Goal: Information Seeking & Learning: Learn about a topic

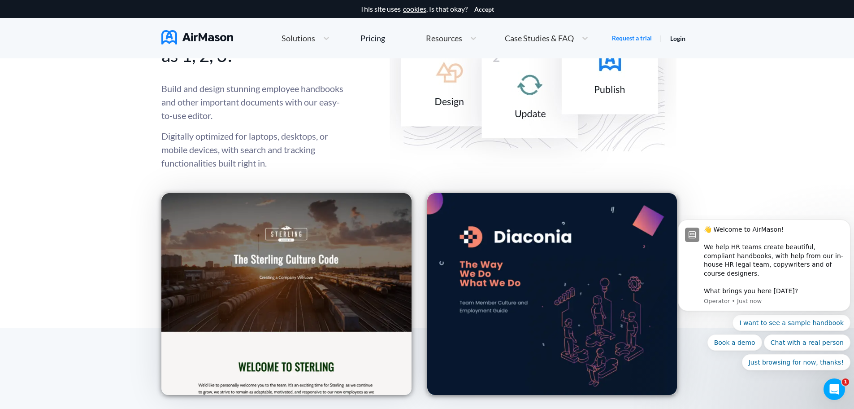
scroll to position [1166, 0]
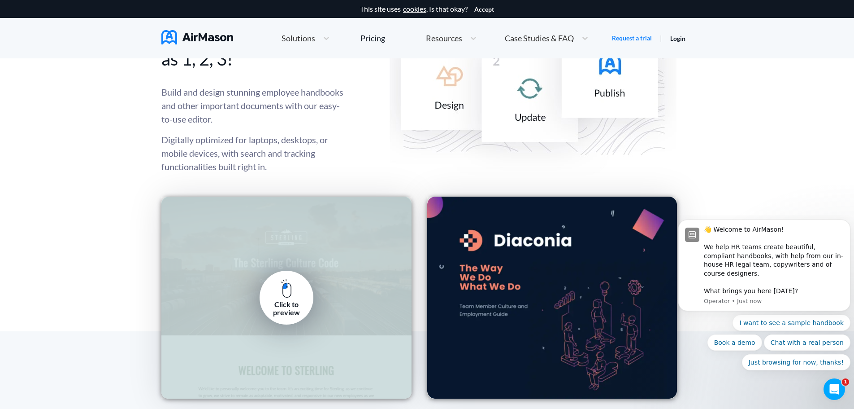
click at [287, 287] on img at bounding box center [286, 288] width 11 height 19
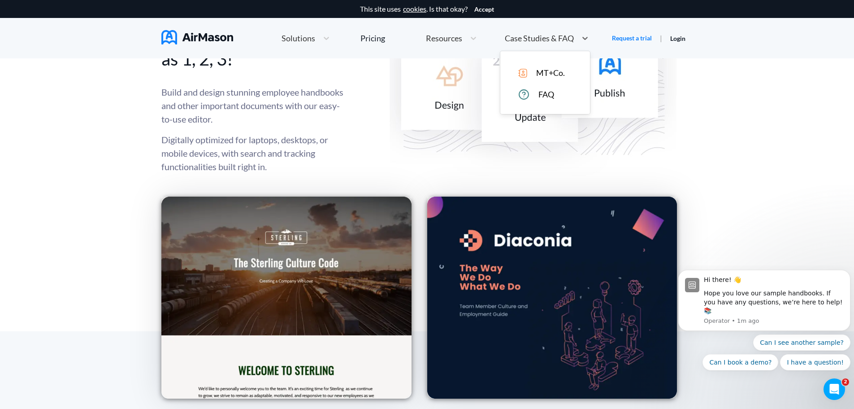
scroll to position [776, 0]
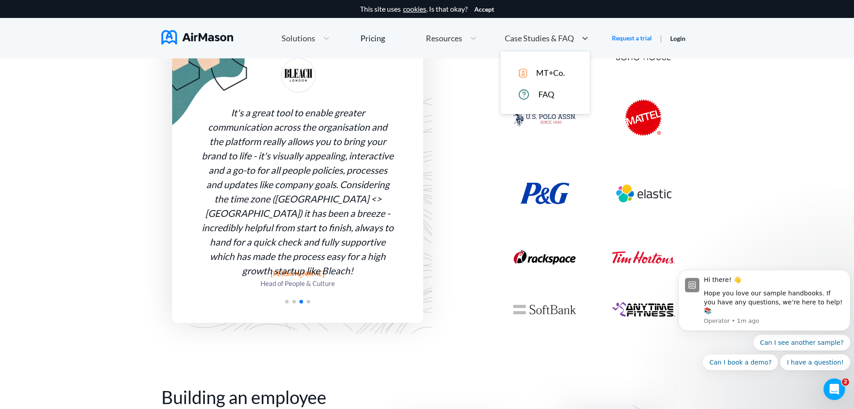
click at [538, 39] on span "Case Studies & FAQ" at bounding box center [539, 38] width 69 height 8
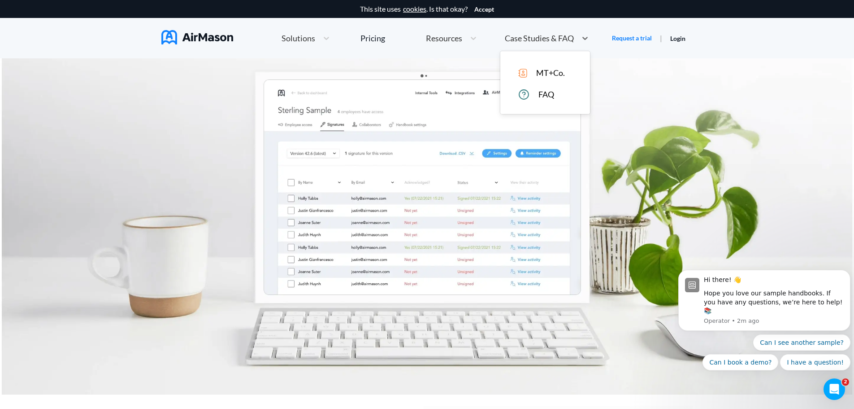
scroll to position [3602, 0]
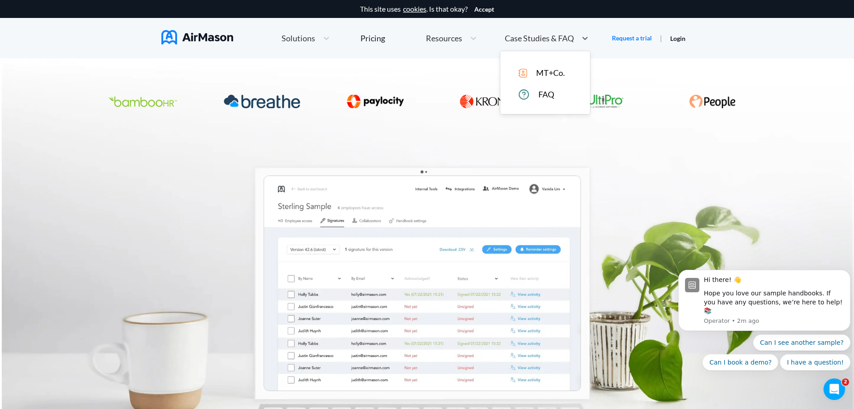
click at [315, 38] on div "Solutions" at bounding box center [297, 38] width 41 height 11
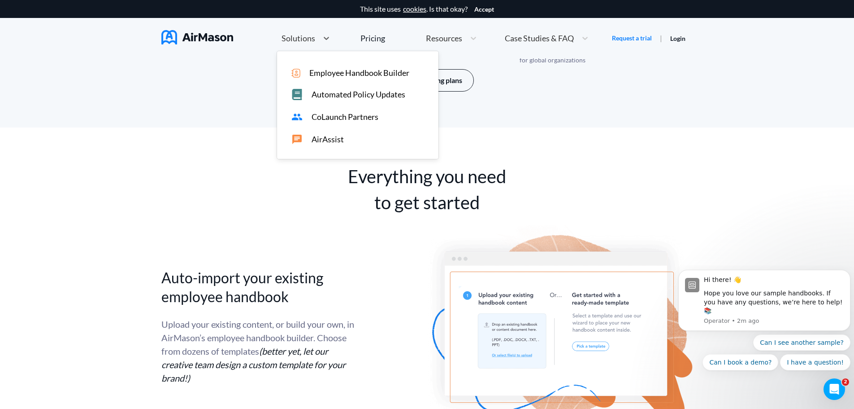
scroll to position [1251, 0]
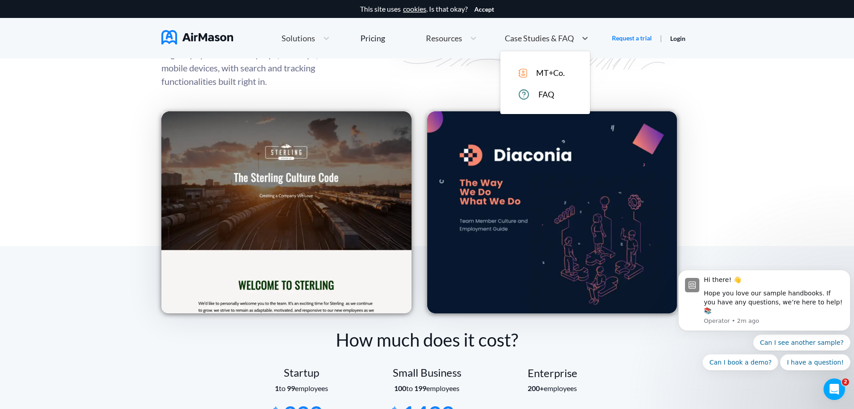
click at [556, 38] on span "Case Studies & FAQ" at bounding box center [539, 38] width 69 height 8
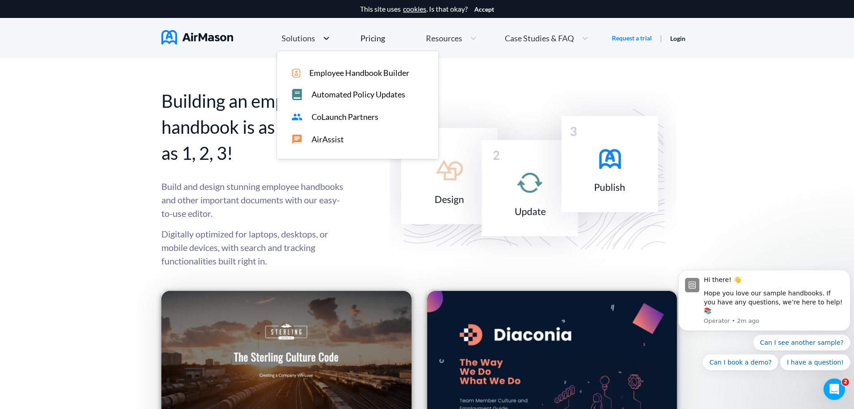
scroll to position [682, 0]
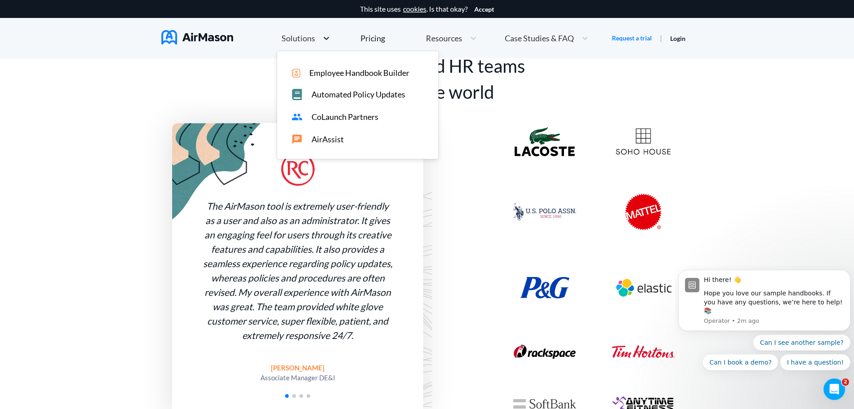
click at [325, 42] on icon at bounding box center [326, 38] width 9 height 9
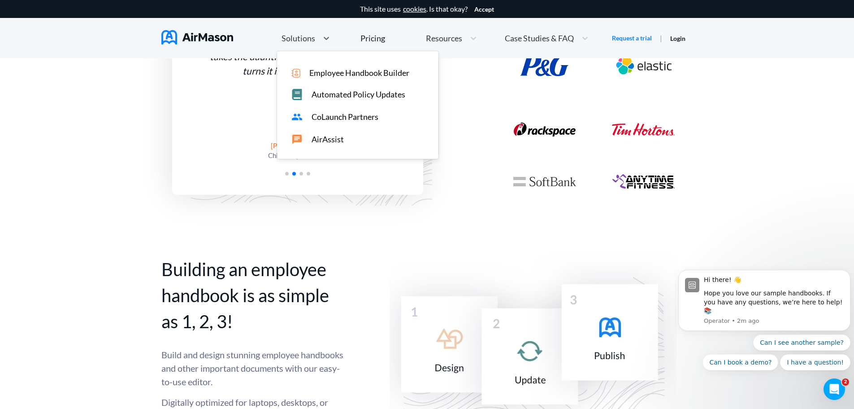
scroll to position [816, 0]
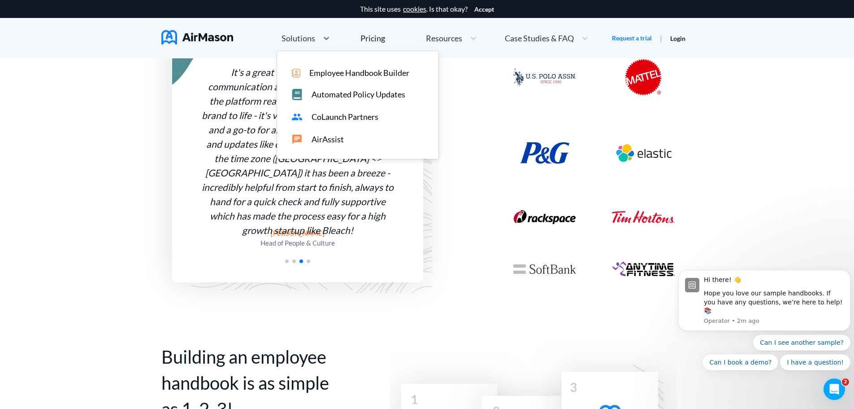
click at [643, 78] on img at bounding box center [643, 77] width 37 height 37
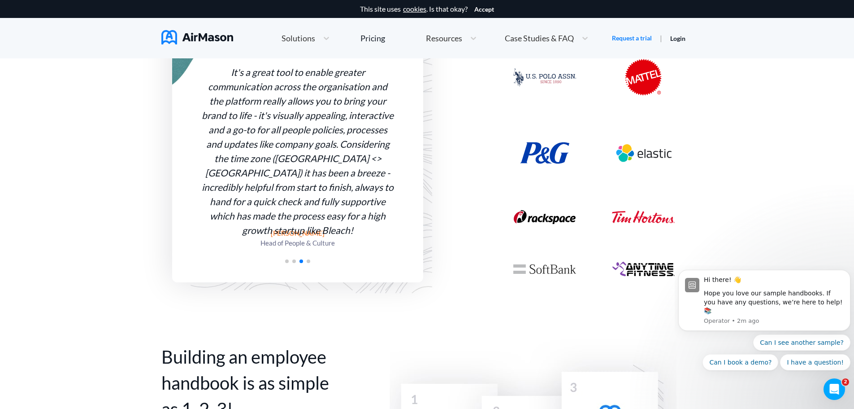
click at [649, 157] on img at bounding box center [643, 152] width 63 height 39
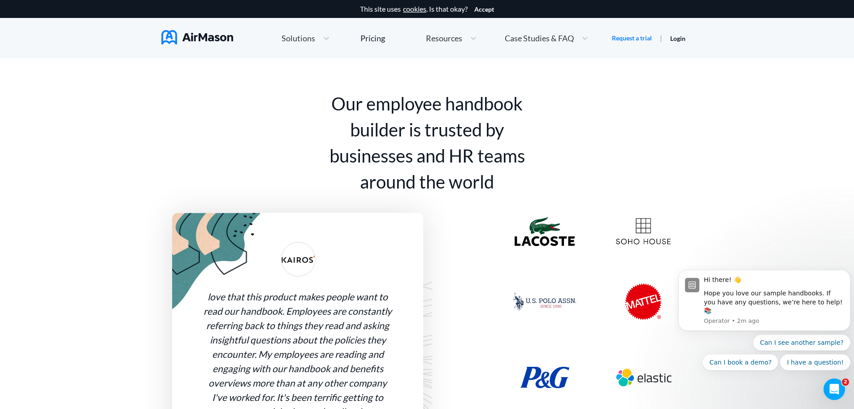
scroll to position [202, 0]
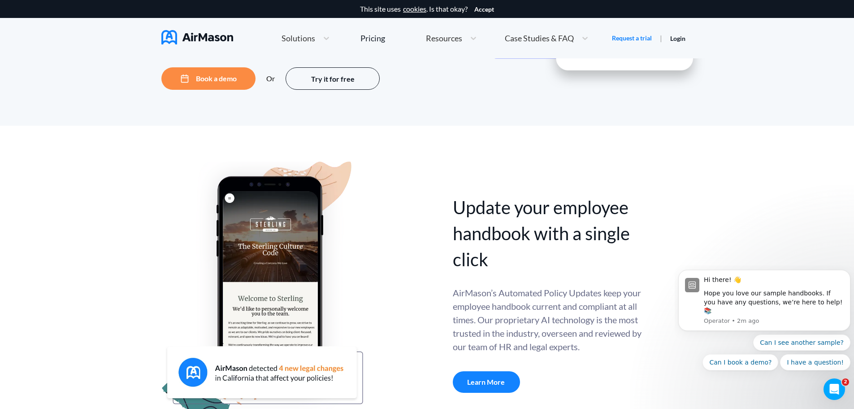
click at [443, 38] on span "Resources" at bounding box center [444, 38] width 36 height 8
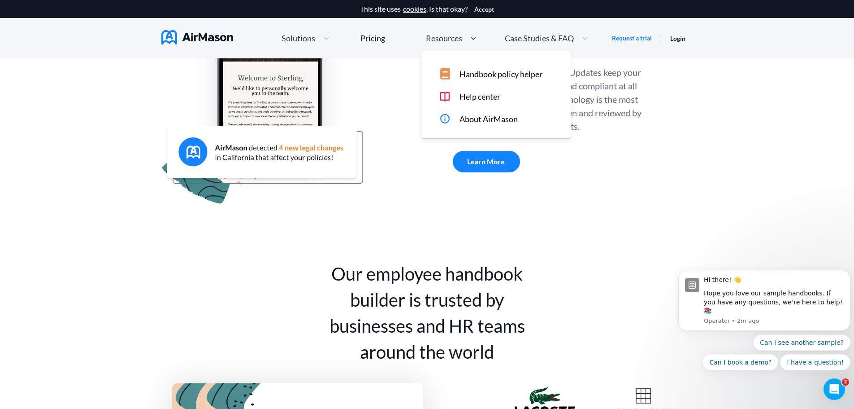
scroll to position [336, 0]
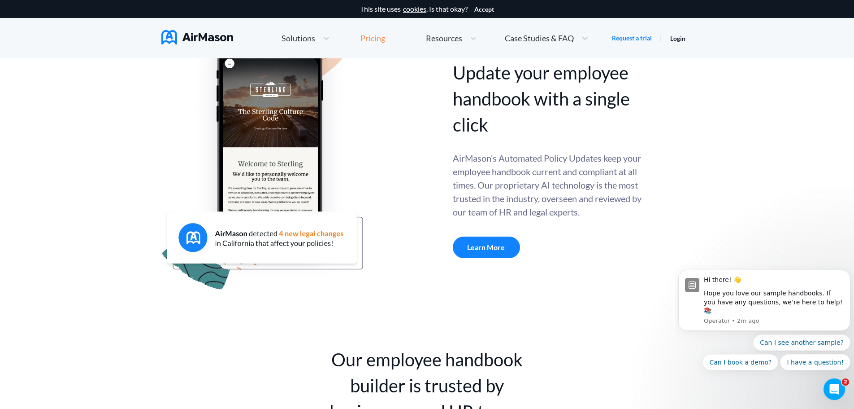
click at [379, 38] on div "Pricing" at bounding box center [373, 38] width 25 height 8
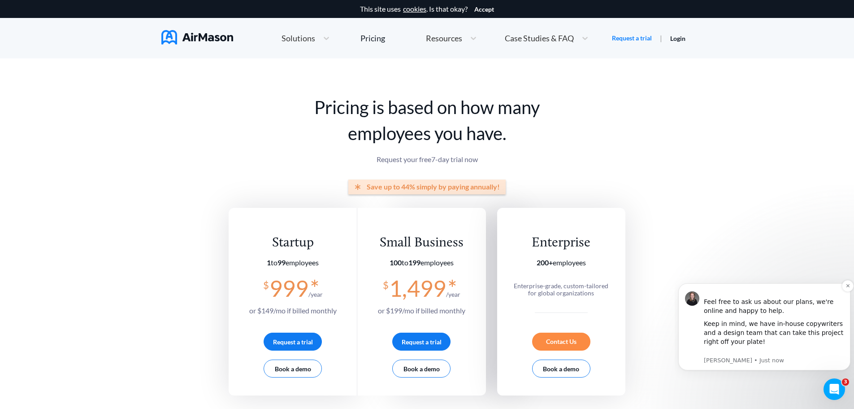
click at [737, 356] on p "Holly • Just now" at bounding box center [774, 360] width 140 height 8
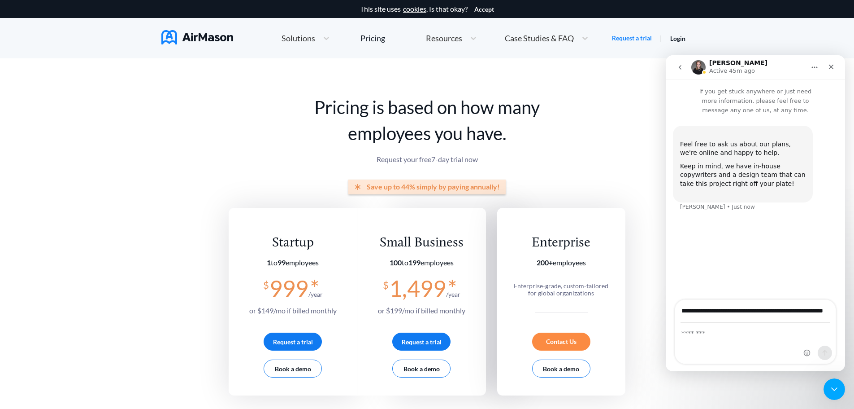
scroll to position [0, 50]
type input "**********"
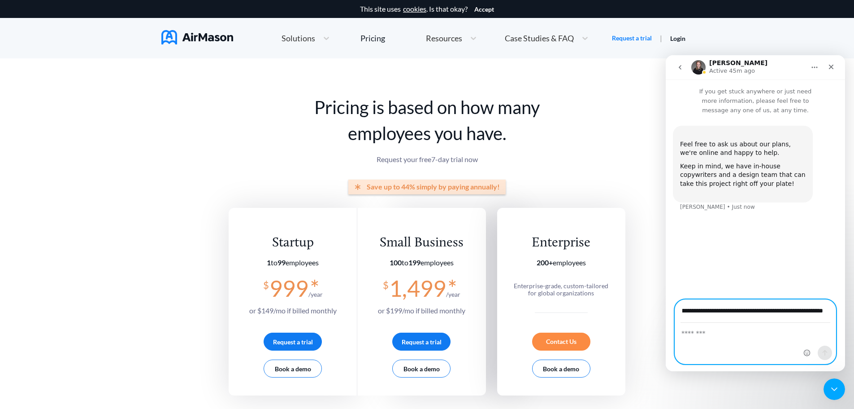
click at [825, 310] on div "Intercom messenger" at bounding box center [818, 332] width 35 height 64
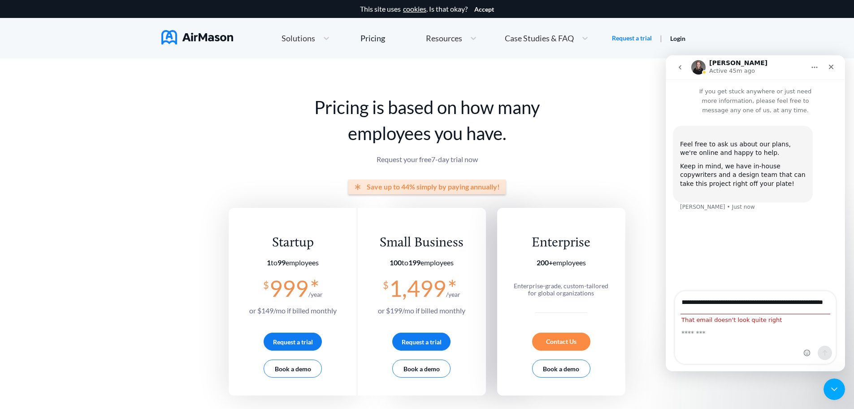
scroll to position [0, 0]
click at [827, 301] on div "Intercom messenger" at bounding box center [818, 327] width 35 height 72
click at [814, 303] on div "Intercom messenger" at bounding box center [818, 327] width 35 height 72
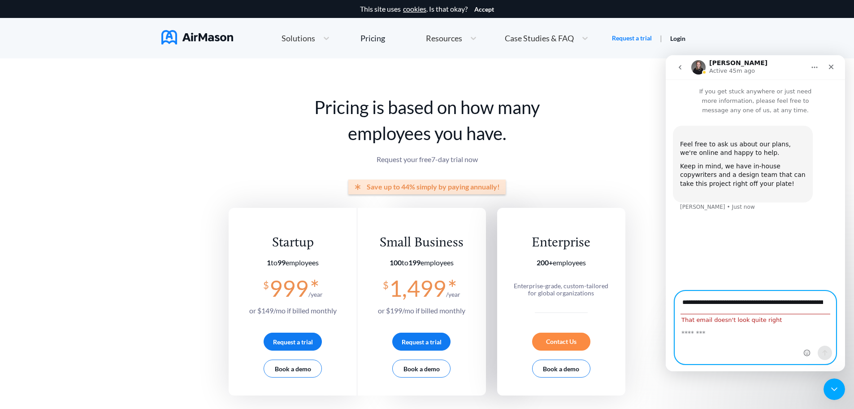
click at [701, 331] on textarea "Message…" at bounding box center [755, 330] width 161 height 15
drag, startPoint x: 681, startPoint y: 300, endPoint x: 854, endPoint y: 301, distance: 172.7
click html "**********"
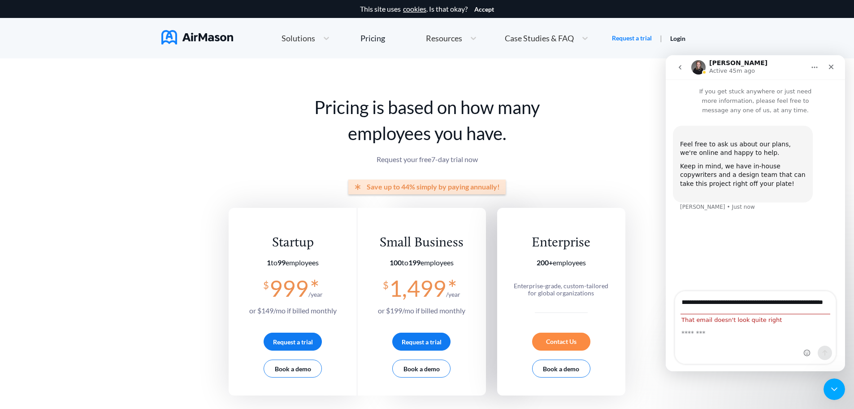
scroll to position [0, 0]
click at [683, 318] on span "That email doesn't look quite right" at bounding box center [731, 319] width 113 height 7
drag, startPoint x: 683, startPoint y: 318, endPoint x: 722, endPoint y: 343, distance: 45.9
click at [722, 343] on div "Intercom messenger" at bounding box center [755, 343] width 161 height 40
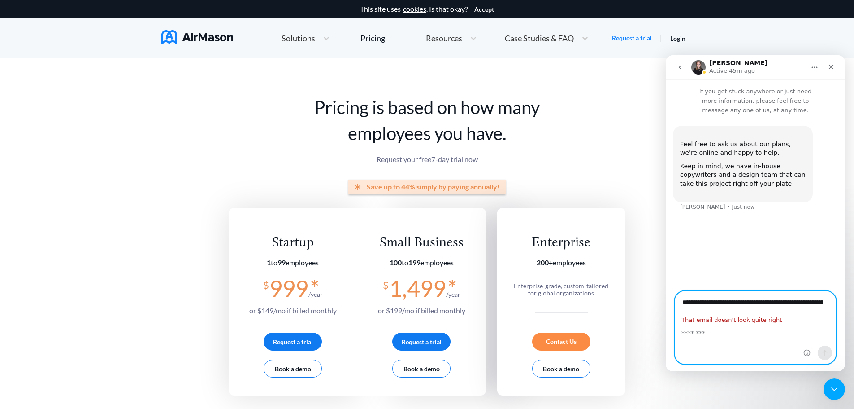
scroll to position [0, 50]
drag, startPoint x: 684, startPoint y: 302, endPoint x: 834, endPoint y: 302, distance: 150.3
click at [834, 302] on div "**********" at bounding box center [755, 327] width 161 height 73
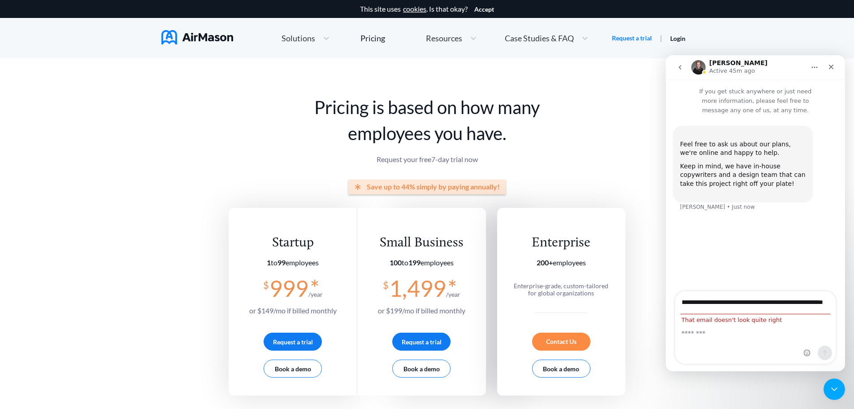
scroll to position [0, 0]
click at [693, 322] on span "That email doesn't look quite right" at bounding box center [731, 319] width 113 height 7
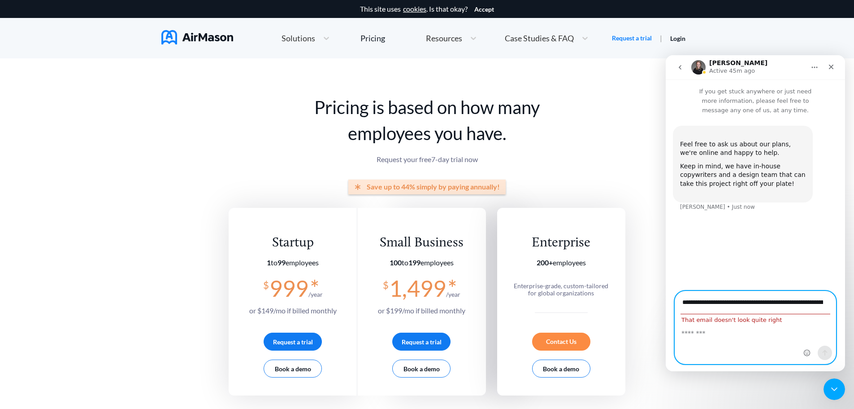
drag, startPoint x: 693, startPoint y: 322, endPoint x: 745, endPoint y: 333, distance: 53.1
click at [745, 333] on textarea "Message…" at bounding box center [755, 330] width 161 height 15
drag, startPoint x: 720, startPoint y: 331, endPoint x: 732, endPoint y: 335, distance: 13.2
click at [732, 335] on textarea "Message…" at bounding box center [755, 330] width 161 height 15
type textarea "********"
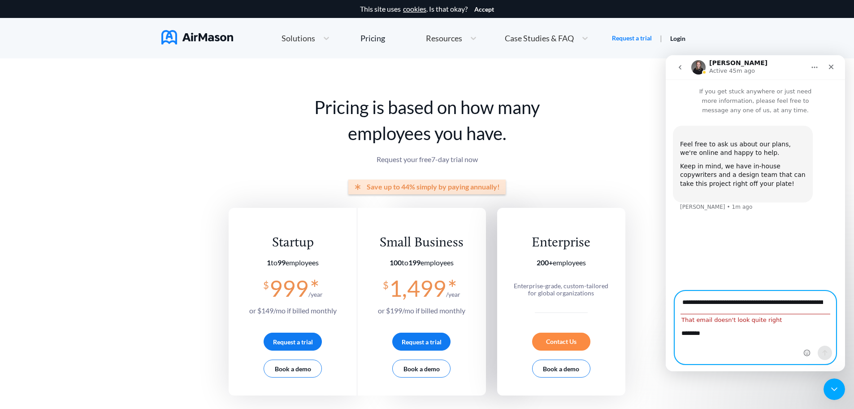
scroll to position [0, 50]
drag, startPoint x: 681, startPoint y: 304, endPoint x: 844, endPoint y: 311, distance: 163.0
click at [844, 311] on div "**********" at bounding box center [755, 327] width 179 height 73
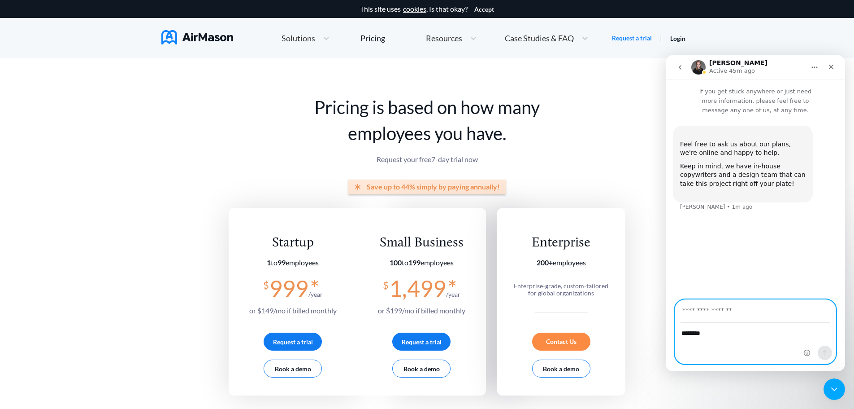
drag, startPoint x: 706, startPoint y: 332, endPoint x: 732, endPoint y: 341, distance: 26.9
click at [708, 332] on textarea "********" at bounding box center [755, 330] width 161 height 15
type textarea "*********"
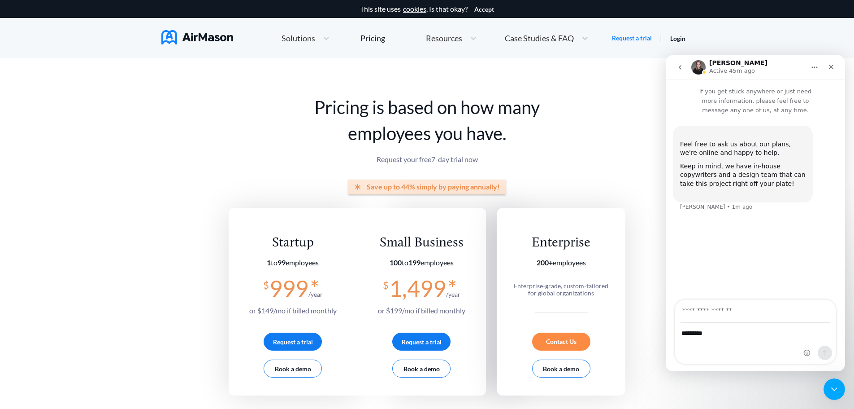
click at [687, 346] on div "Hi Holly, *********" at bounding box center [755, 343] width 161 height 40
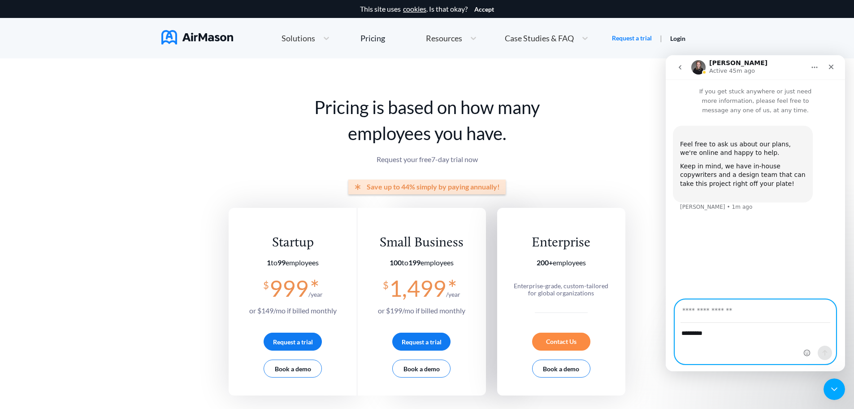
click at [708, 331] on textarea "*********" at bounding box center [755, 330] width 161 height 15
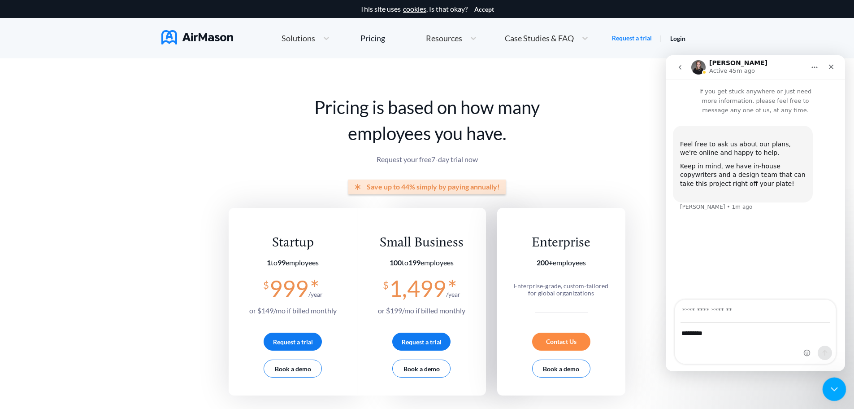
click at [837, 385] on icon "Close Intercom Messenger" at bounding box center [833, 387] width 11 height 11
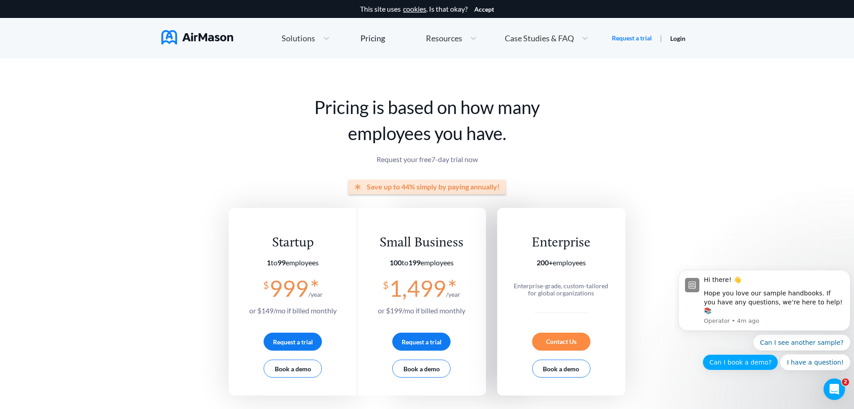
click at [779, 354] on button "Can I book a demo?" at bounding box center [741, 362] width 76 height 16
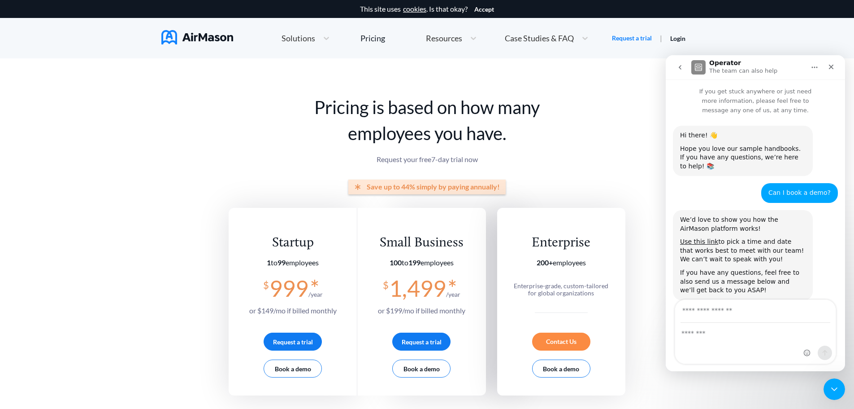
scroll to position [1, 0]
type input "**********"
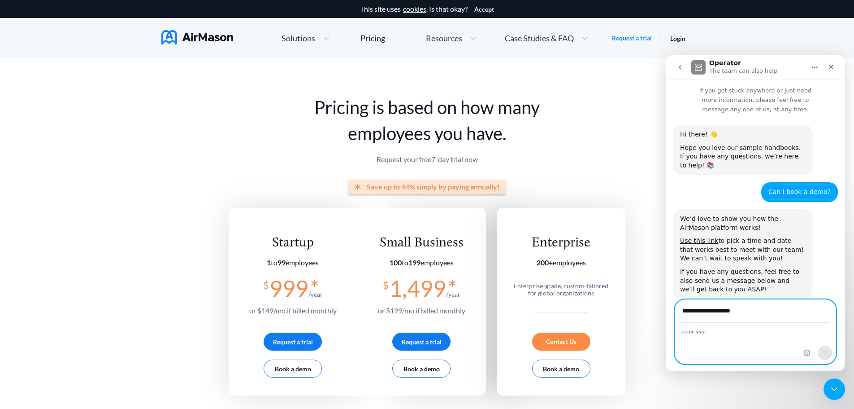
click at [700, 335] on textarea "Message…" at bounding box center [755, 330] width 161 height 15
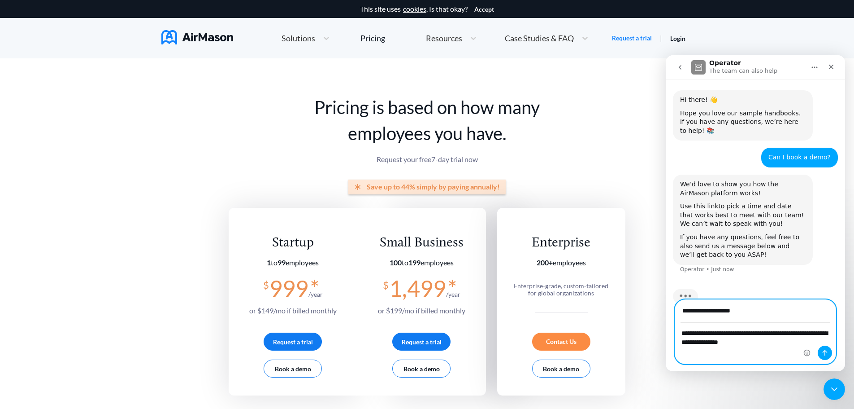
type textarea "**********"
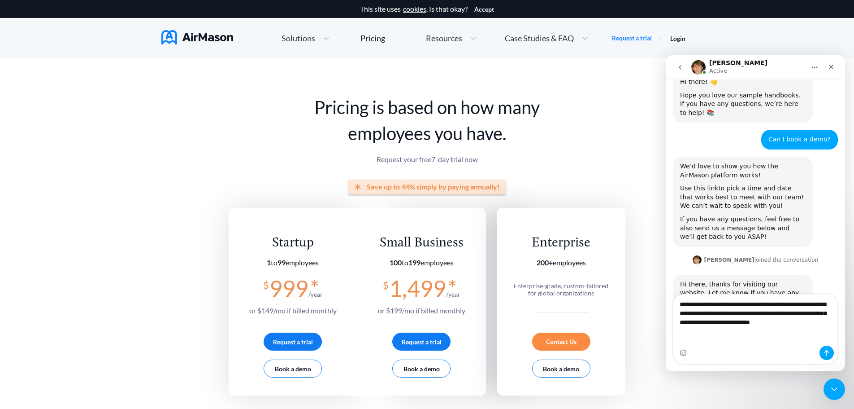
scroll to position [62, 0]
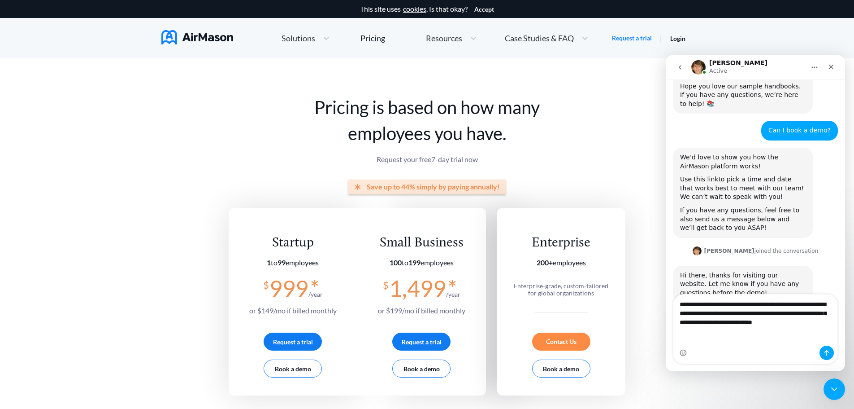
type textarea "**********"
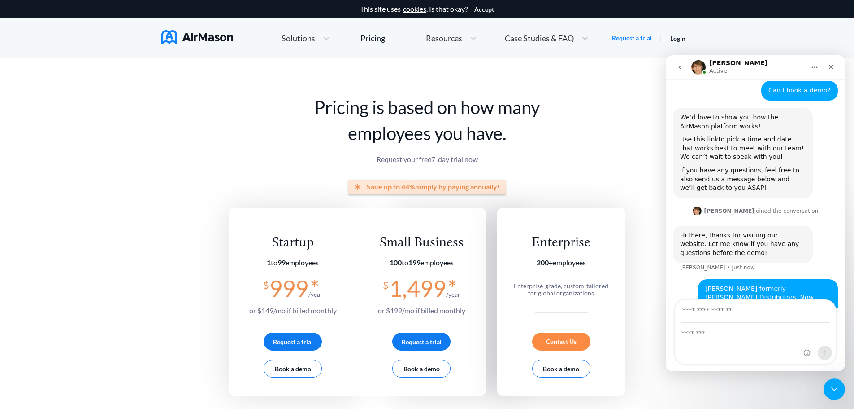
scroll to position [119, 0]
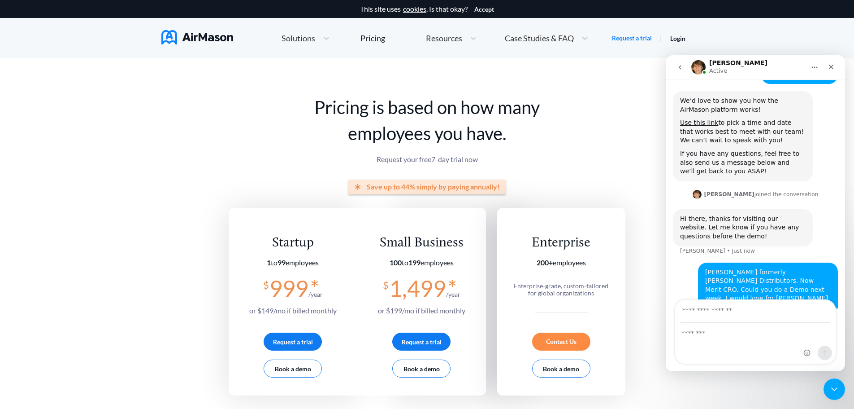
click at [301, 36] on span "Solutions" at bounding box center [299, 38] width 34 height 8
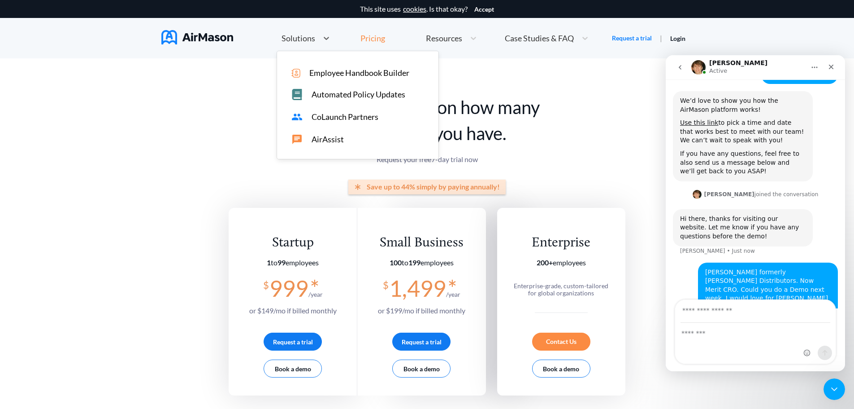
click at [371, 39] on div "Pricing" at bounding box center [373, 38] width 25 height 8
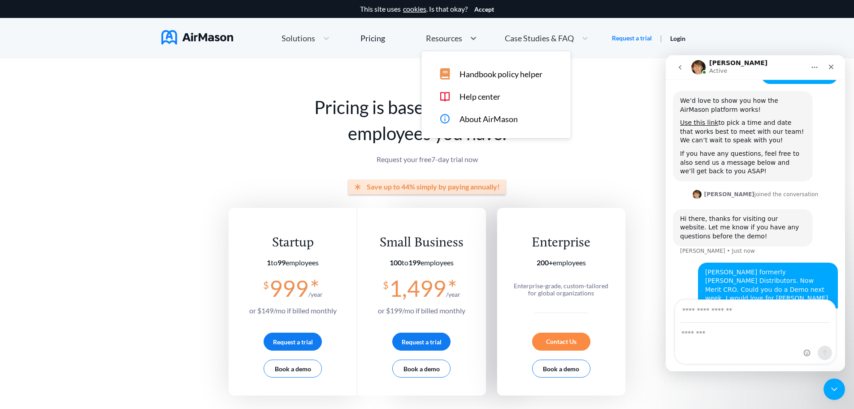
click at [443, 39] on span "Resources" at bounding box center [444, 38] width 36 height 8
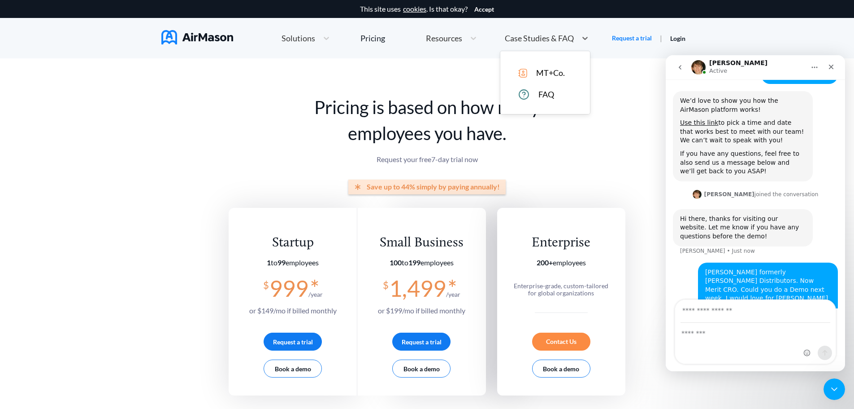
click at [533, 36] on span "Case Studies & FAQ" at bounding box center [539, 38] width 69 height 8
click at [554, 69] on span "MT+Co." at bounding box center [550, 72] width 29 height 9
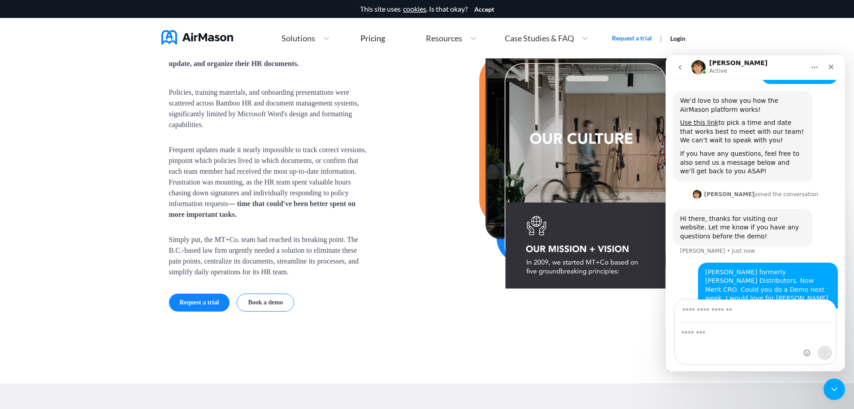
scroll to position [718, 0]
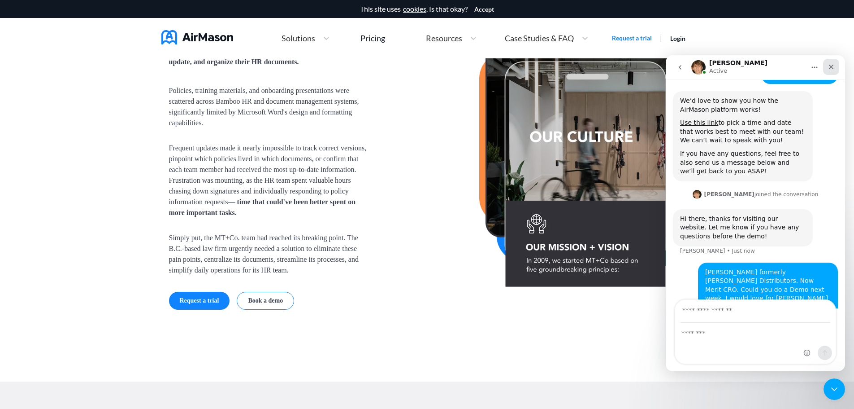
click at [831, 65] on icon "Close" at bounding box center [831, 66] width 7 height 7
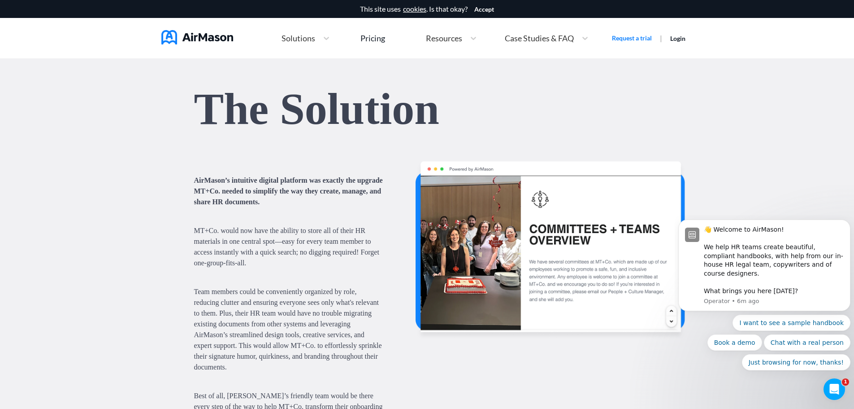
scroll to position [153, 0]
click at [444, 35] on span "Resources" at bounding box center [444, 38] width 36 height 8
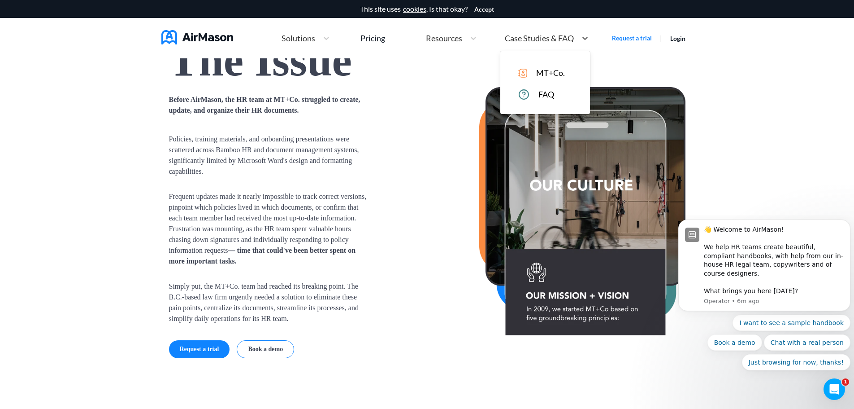
scroll to position [279, 0]
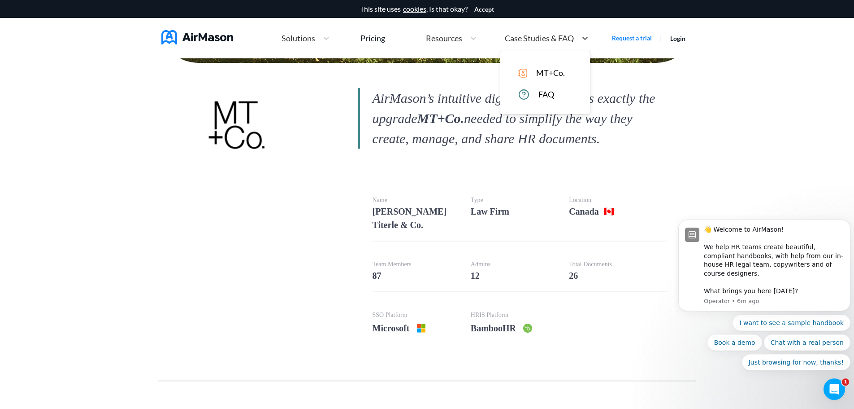
click at [521, 37] on span "Case Studies & FAQ" at bounding box center [539, 38] width 69 height 8
click at [374, 36] on div "Pricing" at bounding box center [373, 38] width 25 height 8
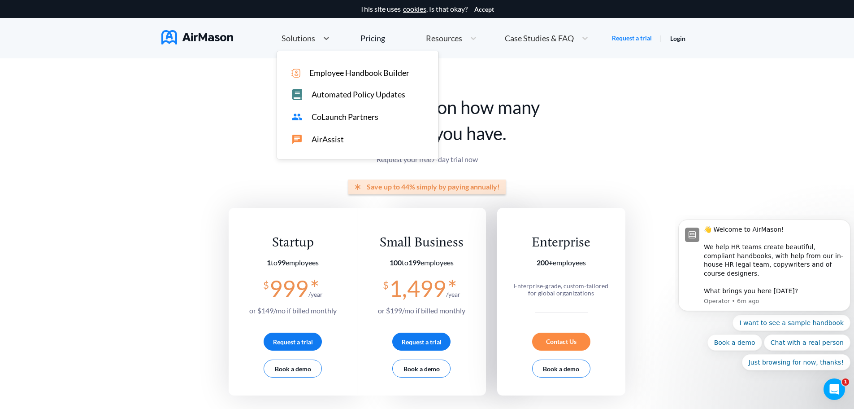
click at [304, 39] on span "Solutions" at bounding box center [299, 38] width 34 height 8
click at [341, 70] on span "Employee Handbook Builder" at bounding box center [359, 72] width 100 height 9
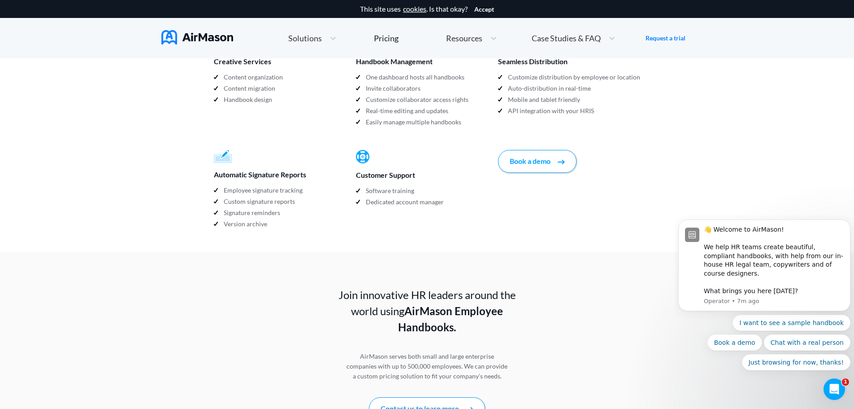
scroll to position [1076, 0]
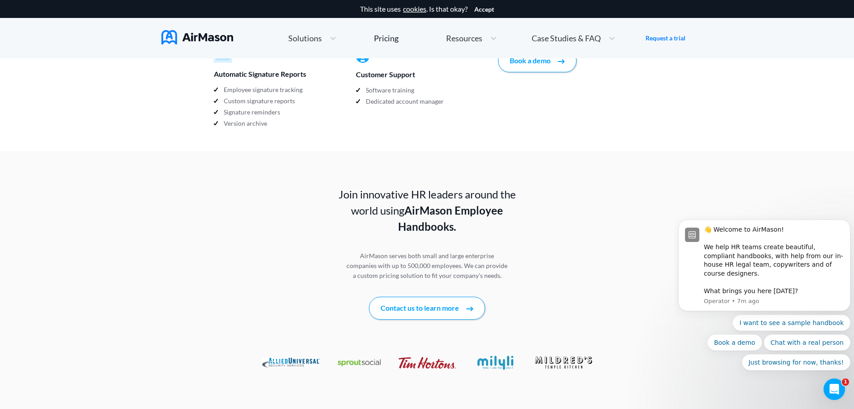
click at [419, 357] on img at bounding box center [427, 363] width 57 height 12
click at [558, 356] on img at bounding box center [563, 362] width 57 height 12
click at [308, 341] on div at bounding box center [427, 362] width 341 height 43
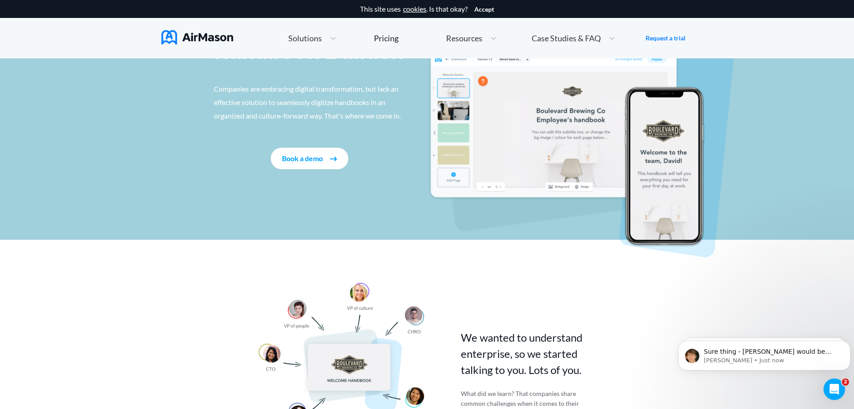
scroll to position [0, 0]
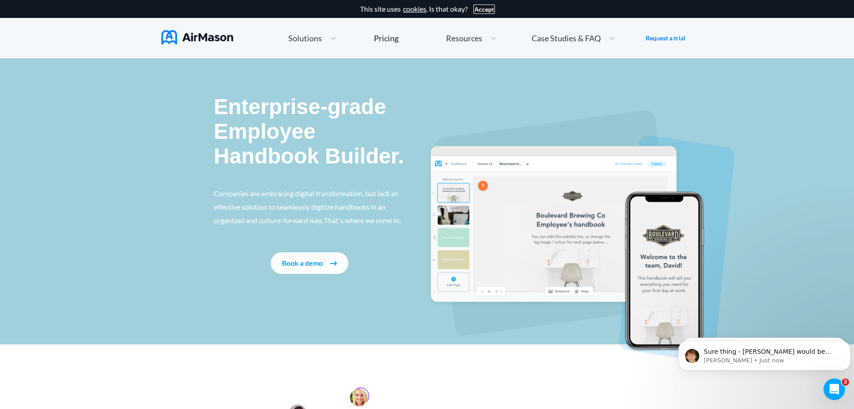
click at [485, 7] on button "Accept" at bounding box center [485, 9] width 20 height 7
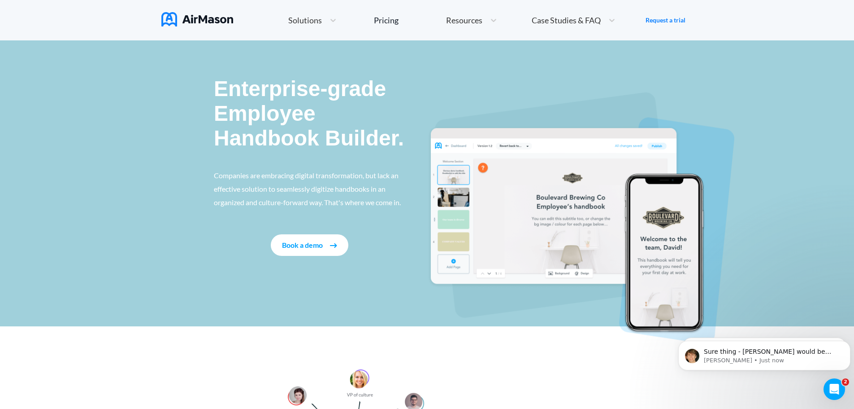
click at [304, 20] on span "Solutions" at bounding box center [305, 20] width 34 height 8
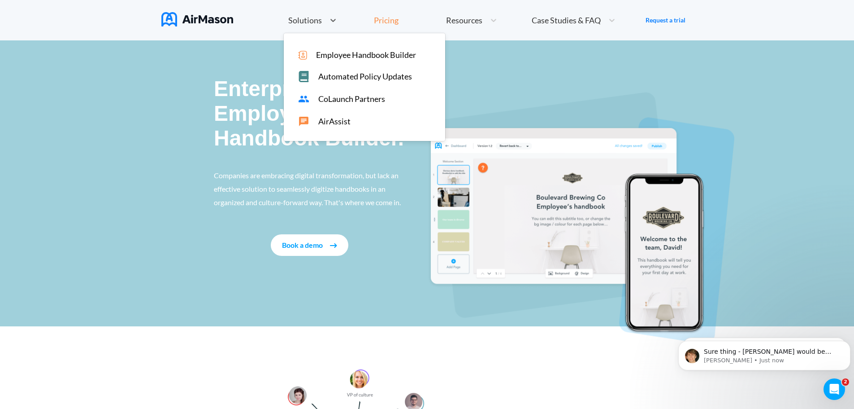
click at [387, 17] on div "Pricing" at bounding box center [386, 20] width 25 height 8
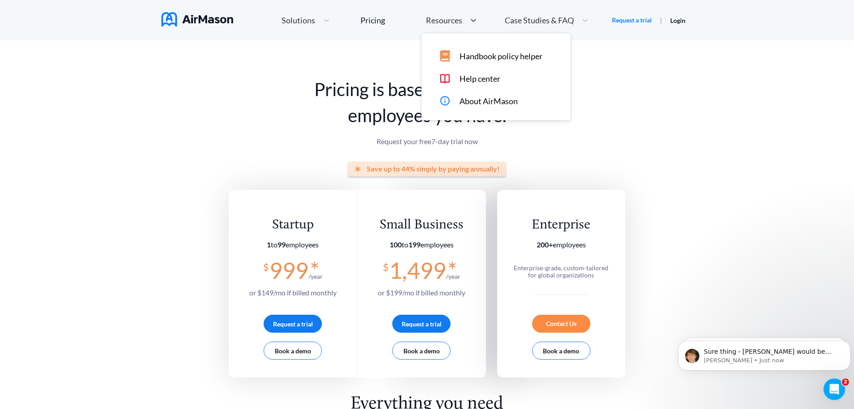
click at [436, 17] on span "Resources" at bounding box center [444, 20] width 36 height 8
click at [523, 18] on span "Case Studies & FAQ" at bounding box center [539, 20] width 69 height 8
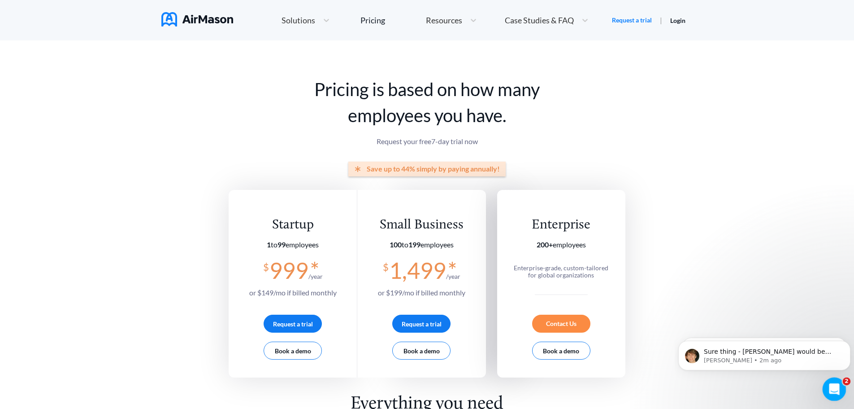
click at [833, 388] on icon "Open Intercom Messenger" at bounding box center [833, 387] width 15 height 15
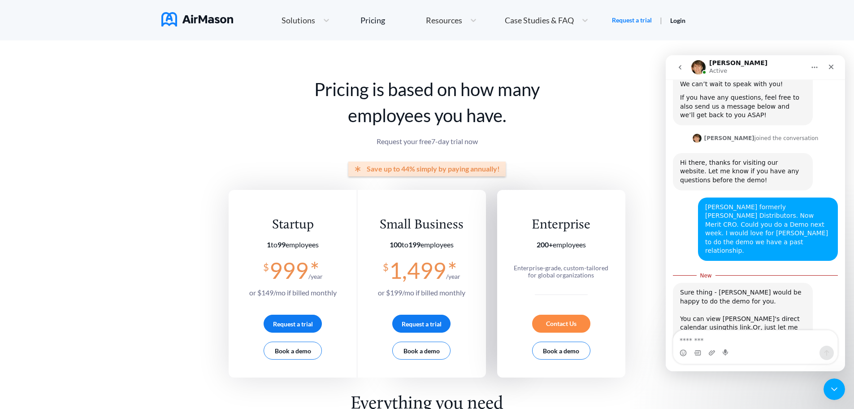
scroll to position [174, 0]
click at [727, 323] on link "this link." at bounding box center [740, 326] width 26 height 7
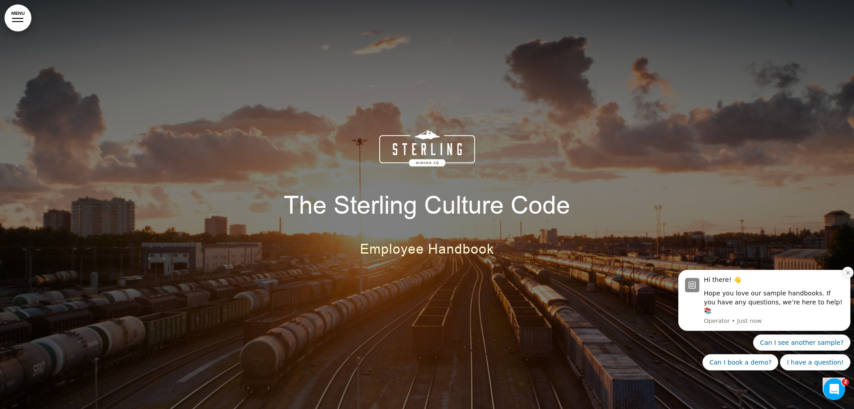
click at [846, 275] on icon "Dismiss notification" at bounding box center [848, 272] width 5 height 5
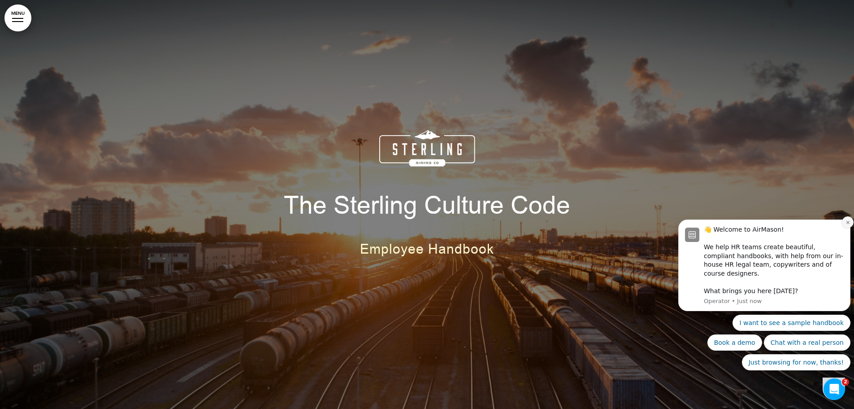
click at [847, 225] on icon "Dismiss notification" at bounding box center [848, 222] width 5 height 5
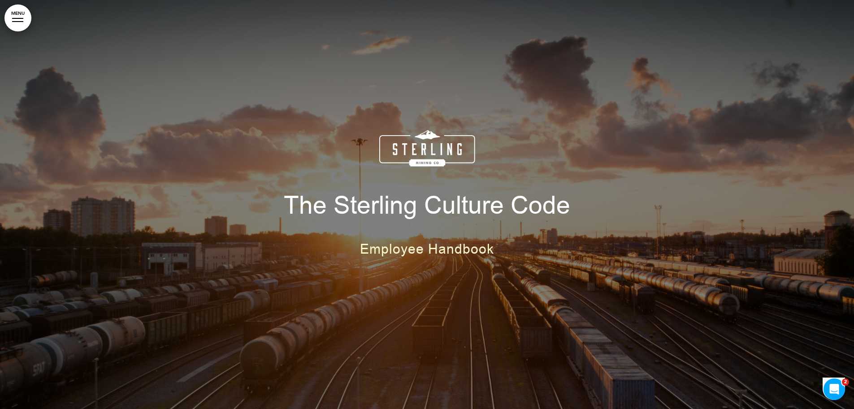
click at [17, 15] on link "MENU" at bounding box center [17, 17] width 27 height 27
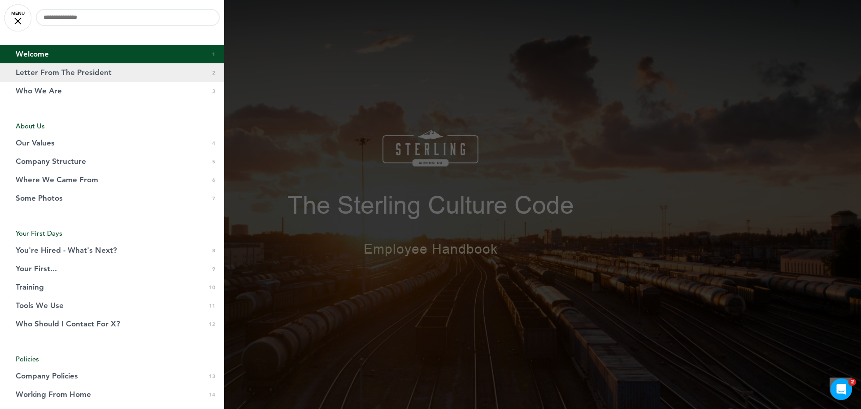
click at [91, 70] on span "Letter From The President" at bounding box center [64, 73] width 96 height 8
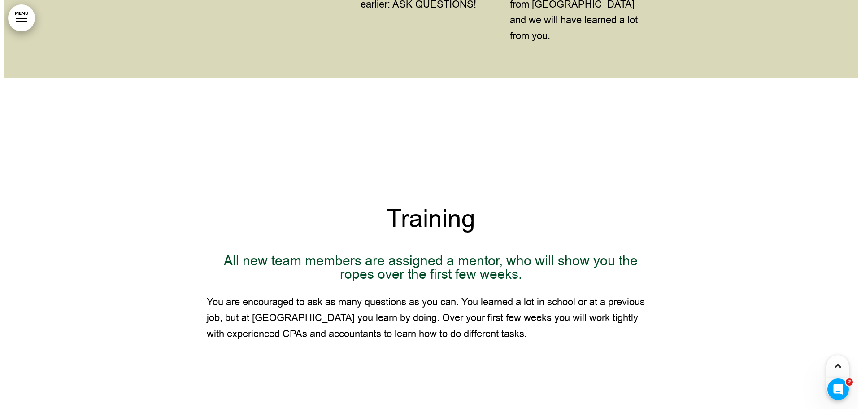
scroll to position [4939, 0]
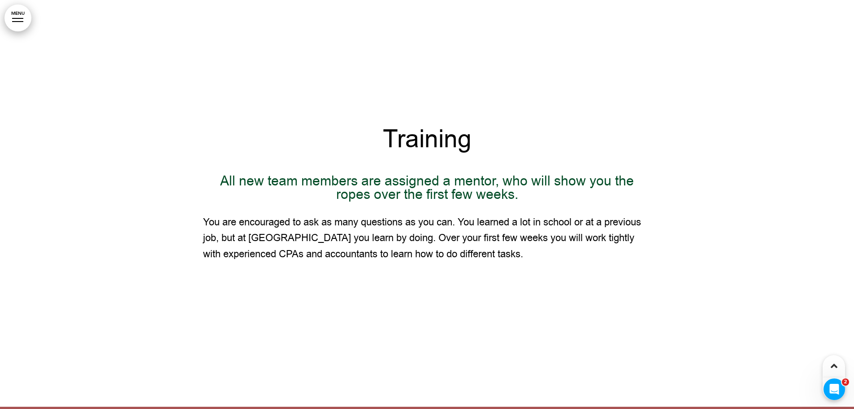
click at [20, 14] on link "MENU" at bounding box center [17, 17] width 27 height 27
